Goal: Navigation & Orientation: Find specific page/section

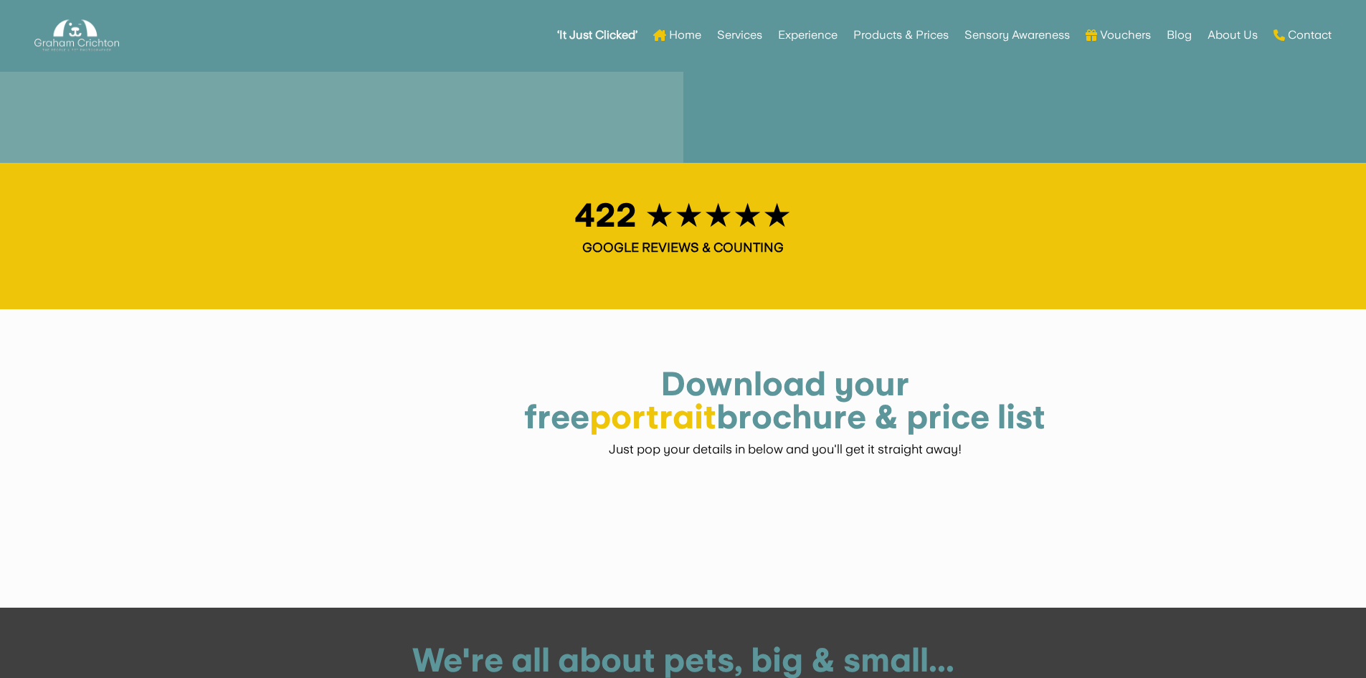
scroll to position [2367, 0]
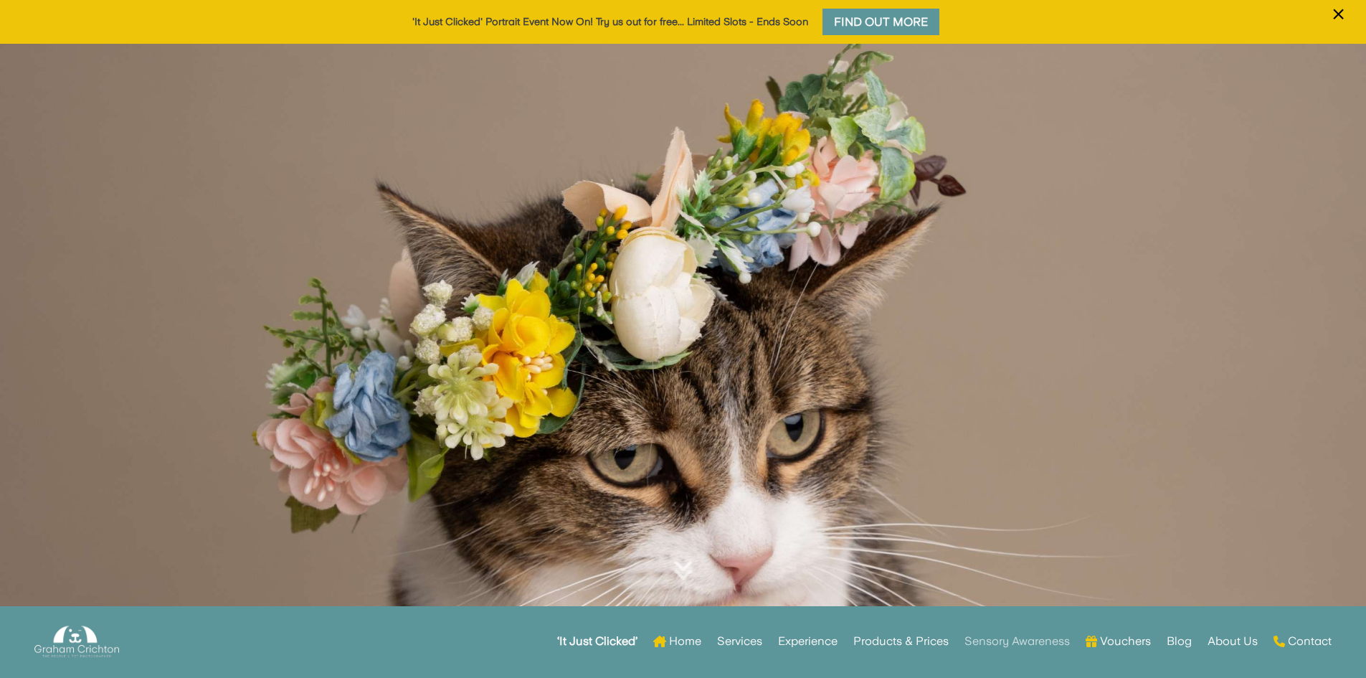
click at [988, 645] on link "Sensory Awareness" at bounding box center [1017, 641] width 105 height 56
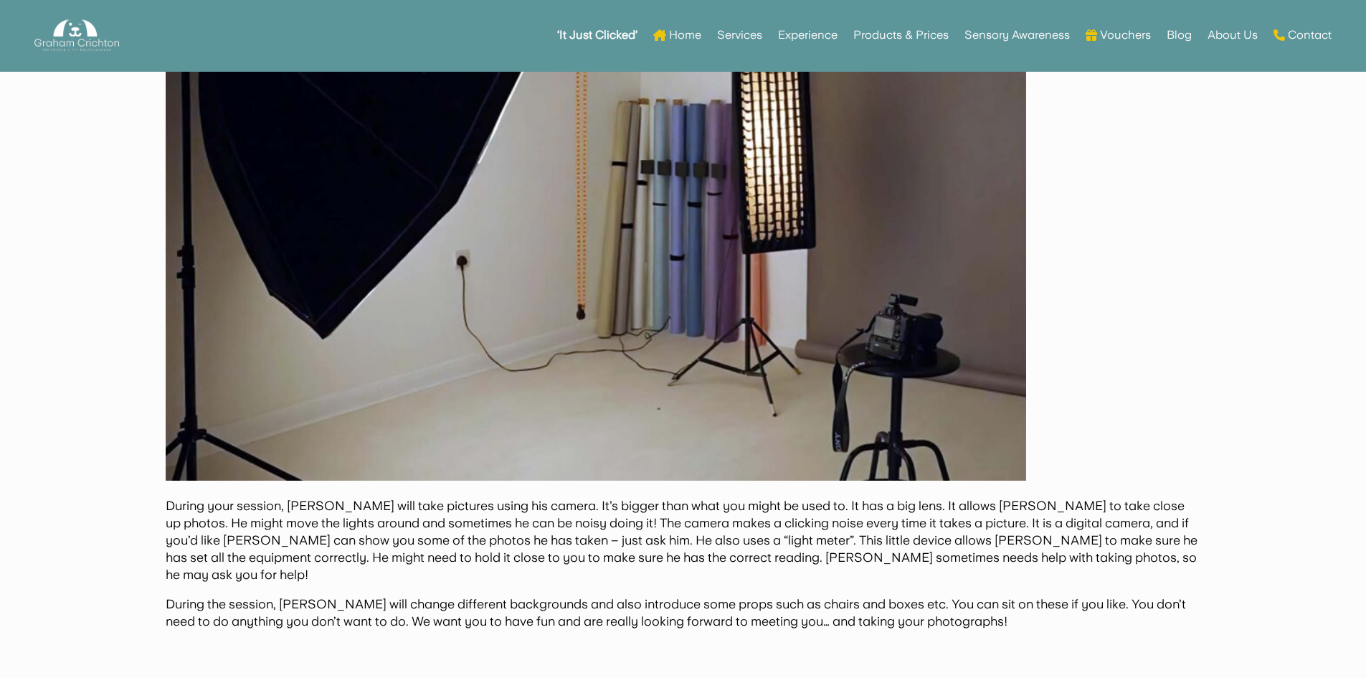
scroll to position [5826, 0]
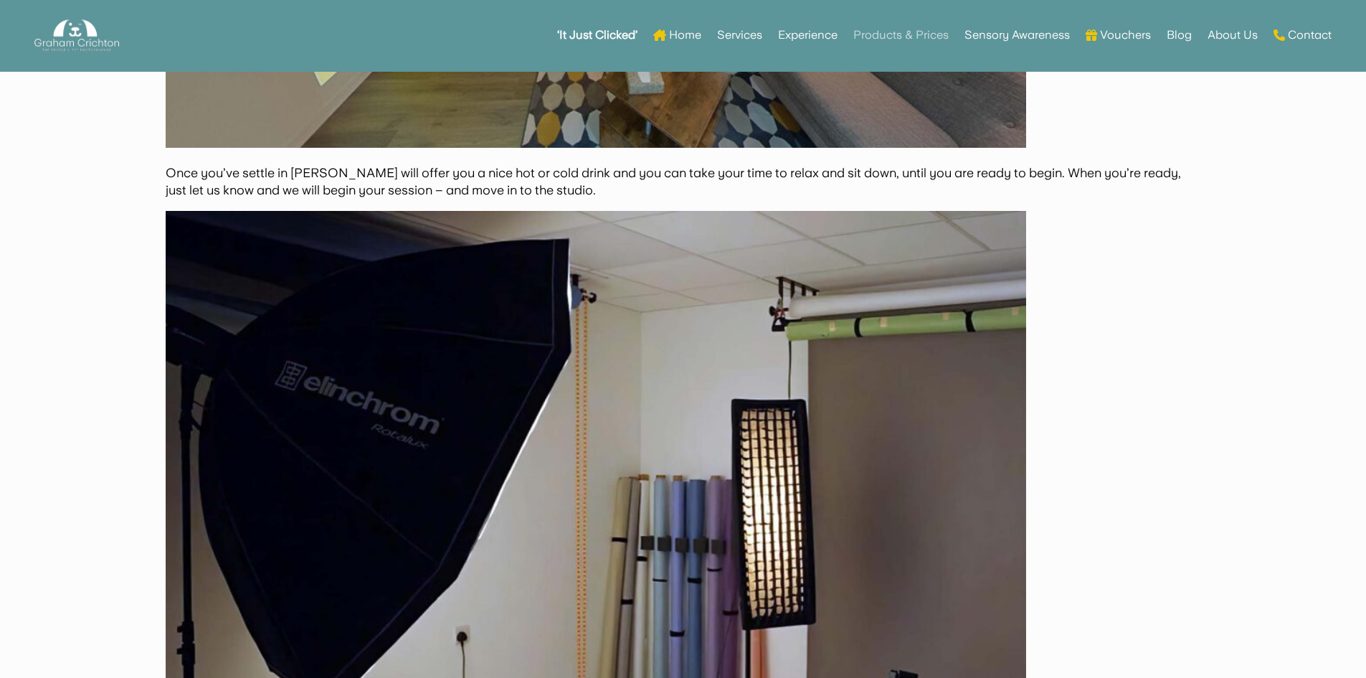
click at [905, 32] on link "Products & Prices" at bounding box center [901, 35] width 95 height 56
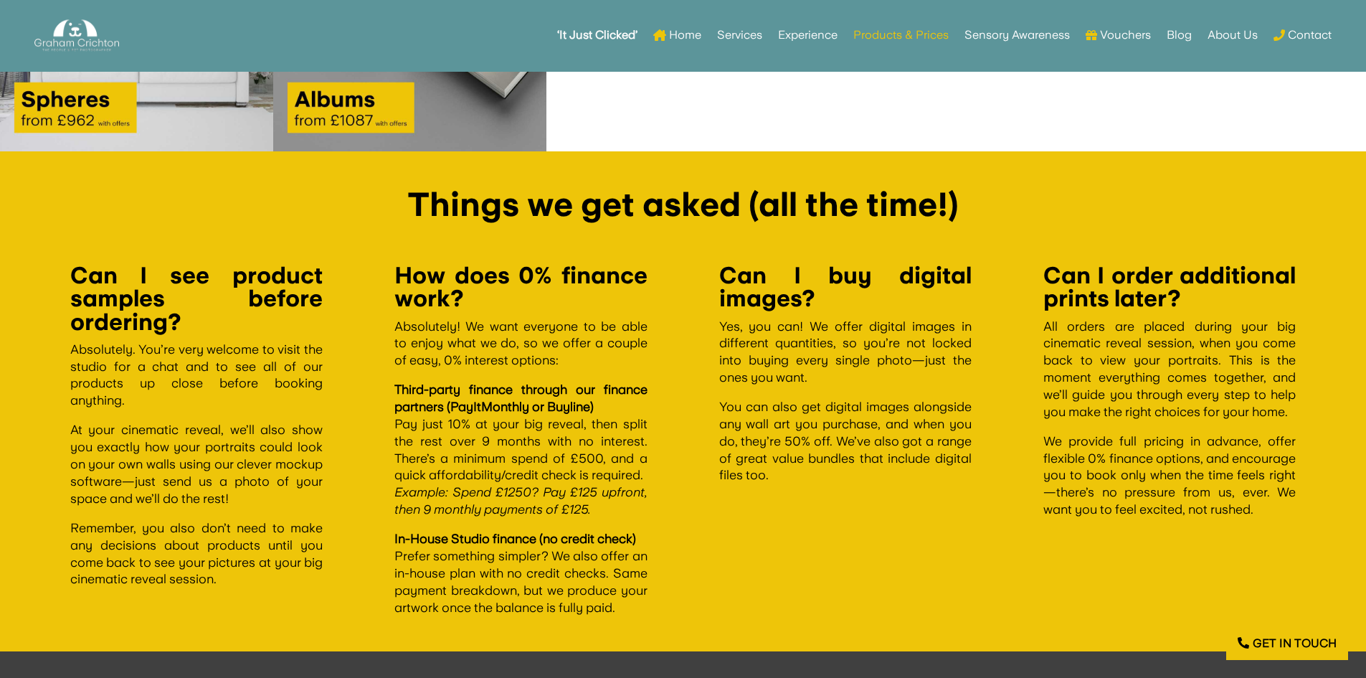
scroll to position [2196, 0]
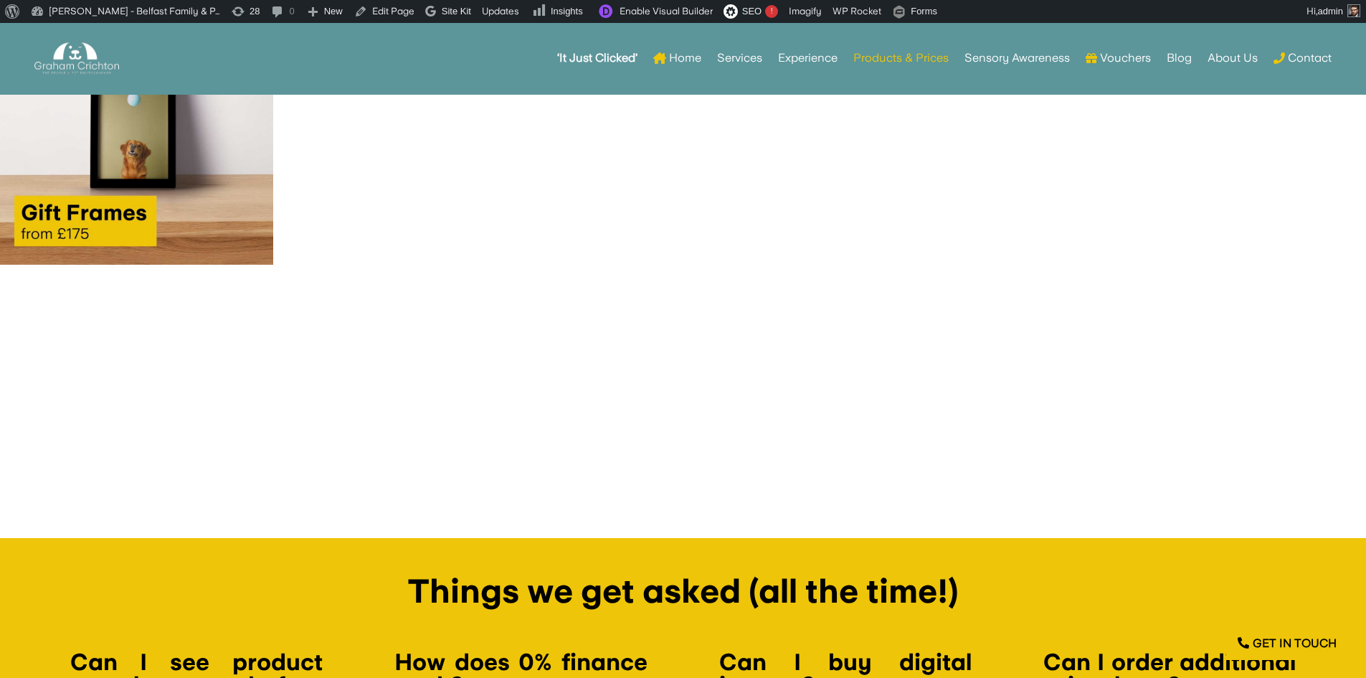
scroll to position [2266, 0]
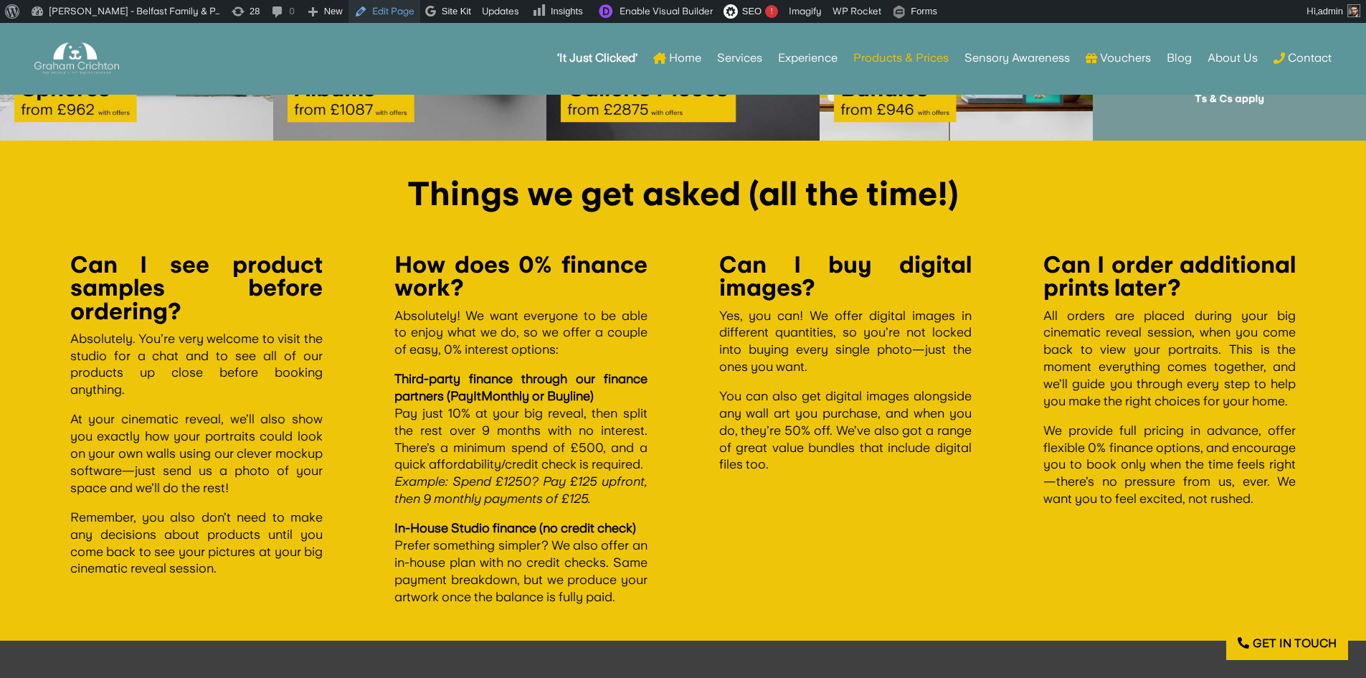
click at [387, 12] on link "Edit Page" at bounding box center [385, 11] width 72 height 23
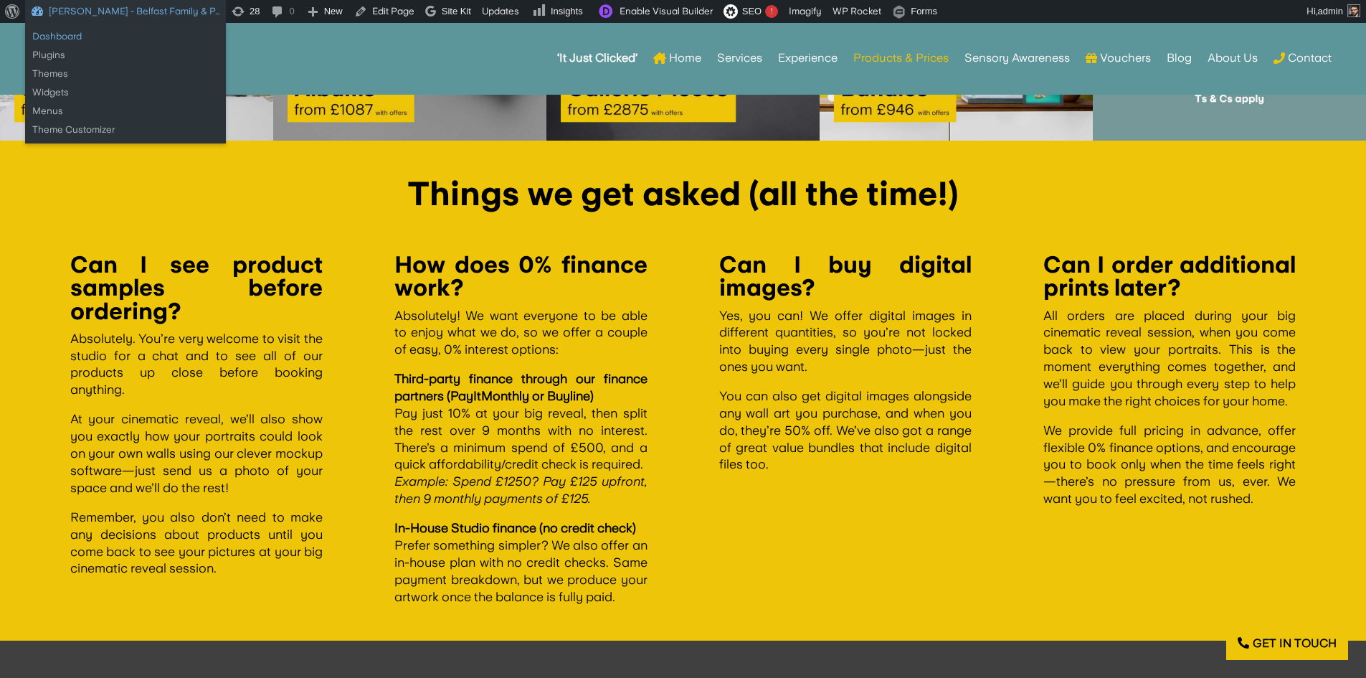
click at [47, 31] on link "Dashboard" at bounding box center [125, 36] width 201 height 19
